Goal: Information Seeking & Learning: Learn about a topic

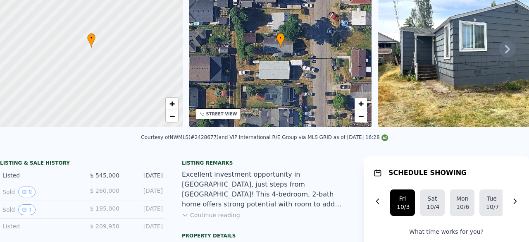
scroll to position [11, 0]
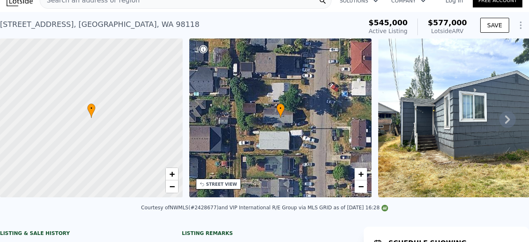
click at [83, 4] on span "Search an address or region" at bounding box center [90, 0] width 100 height 10
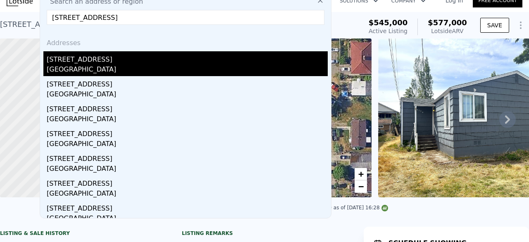
type input "[STREET_ADDRESS]"
click at [102, 55] on div "[STREET_ADDRESS]" at bounding box center [187, 57] width 281 height 13
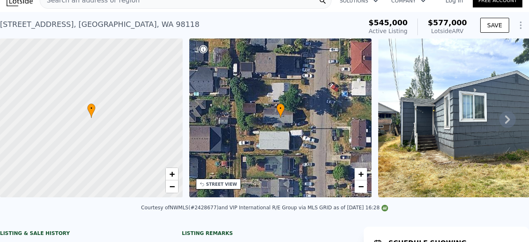
type input "2.75"
type input "1370"
type input "2460"
type input "3279"
type input "9520"
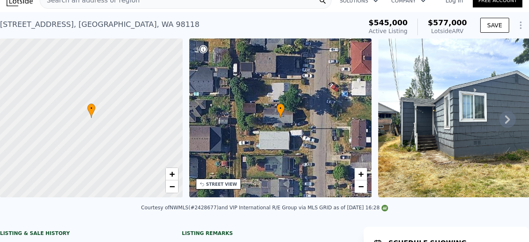
type input "$ 1,135,000"
type input "8"
type input "$ 301,272"
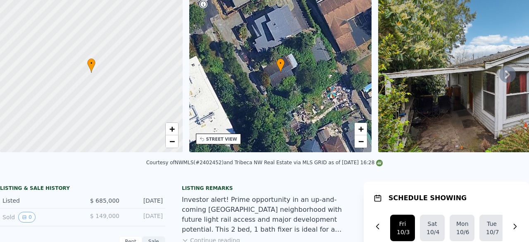
scroll to position [3, 0]
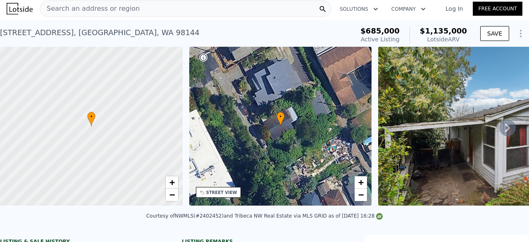
click at [291, 7] on div "Search an address or region" at bounding box center [186, 8] width 292 height 17
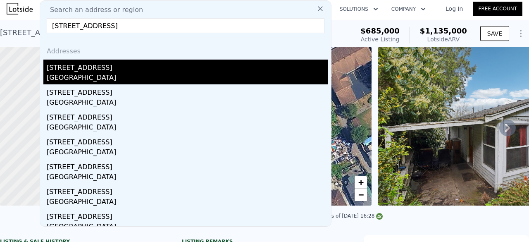
type input "[STREET_ADDRESS]"
click at [217, 66] on div "[STREET_ADDRESS]" at bounding box center [187, 66] width 281 height 13
